Goal: Entertainment & Leisure: Consume media (video, audio)

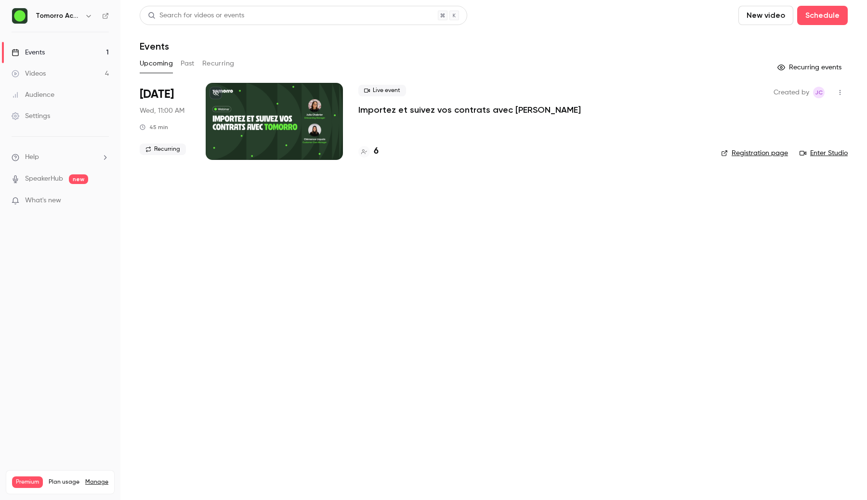
click at [78, 67] on link "Videos 4" at bounding box center [60, 73] width 120 height 21
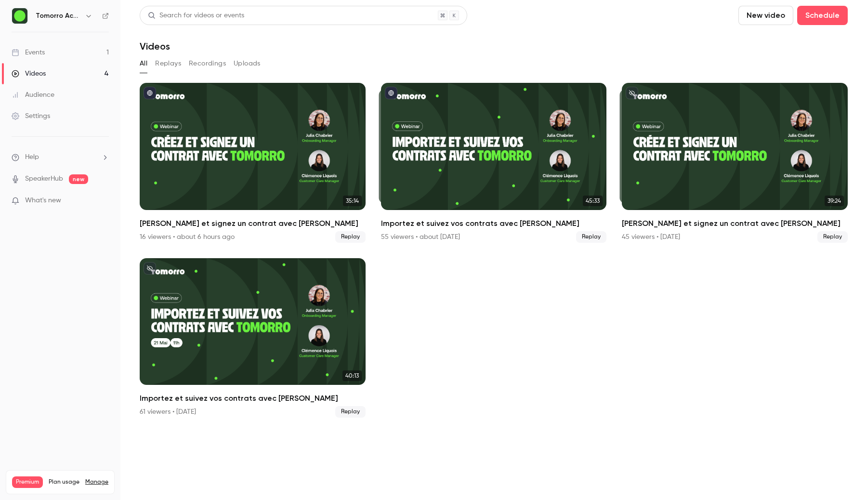
click at [186, 150] on div "Créez et signez un contrat avec Tomorro" at bounding box center [253, 146] width 226 height 127
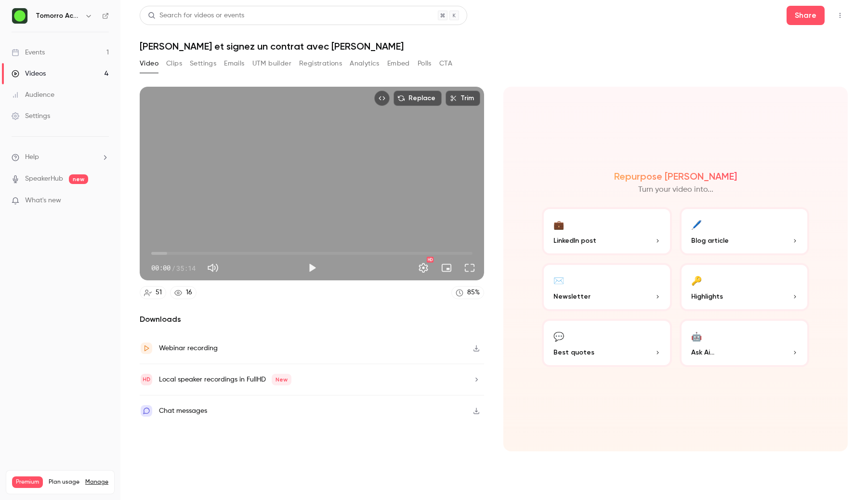
click at [93, 76] on link "Videos 4" at bounding box center [60, 73] width 120 height 21
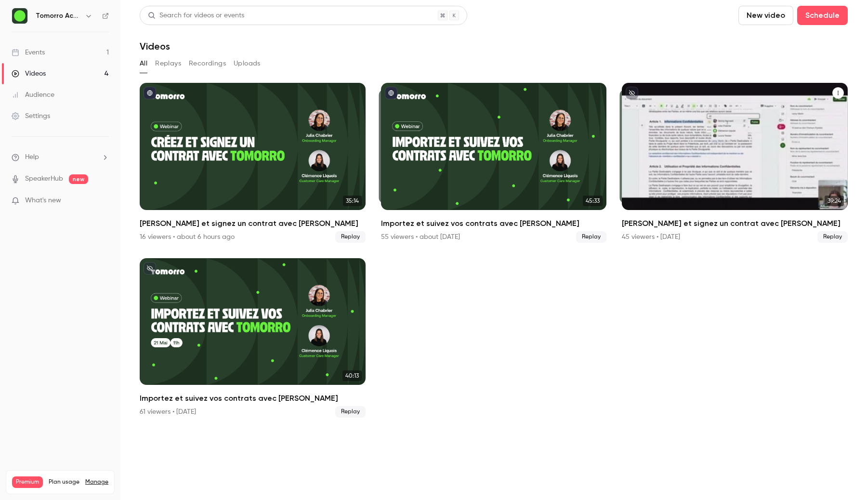
click at [712, 165] on div "Créez et signez un contrat avec Tomorro" at bounding box center [735, 146] width 226 height 127
